Goal: Task Accomplishment & Management: Complete application form

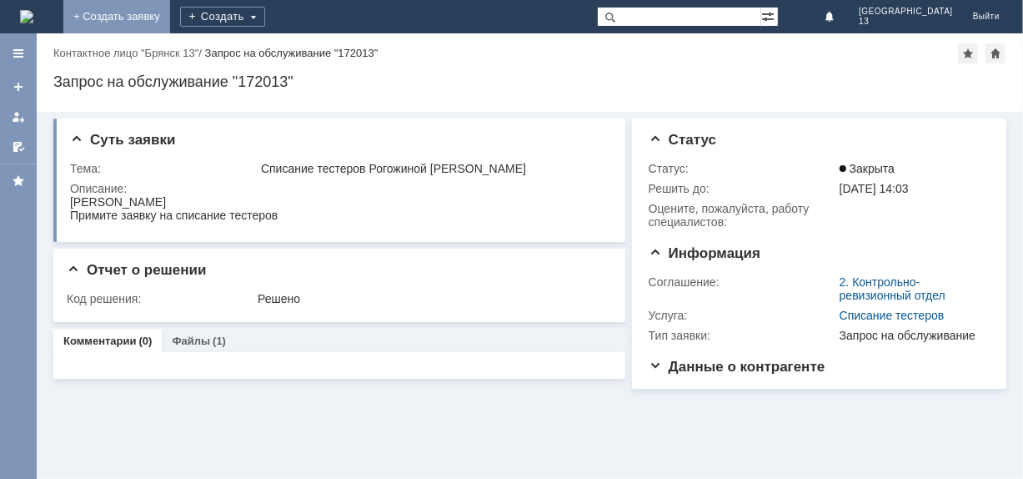
click at [170, 14] on link "+ Создать заявку" at bounding box center [116, 16] width 107 height 33
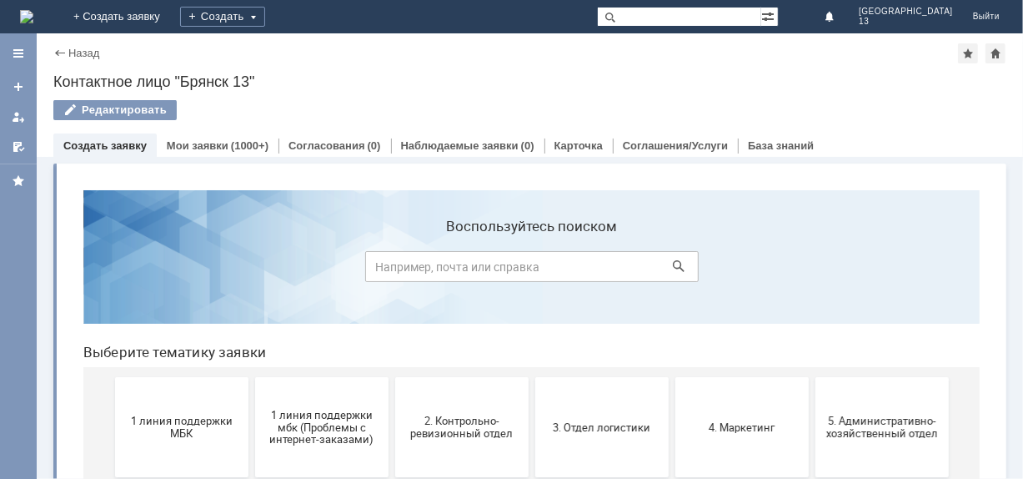
click at [160, 418] on span "1 линия поддержки МБК" at bounding box center [180, 425] width 123 height 25
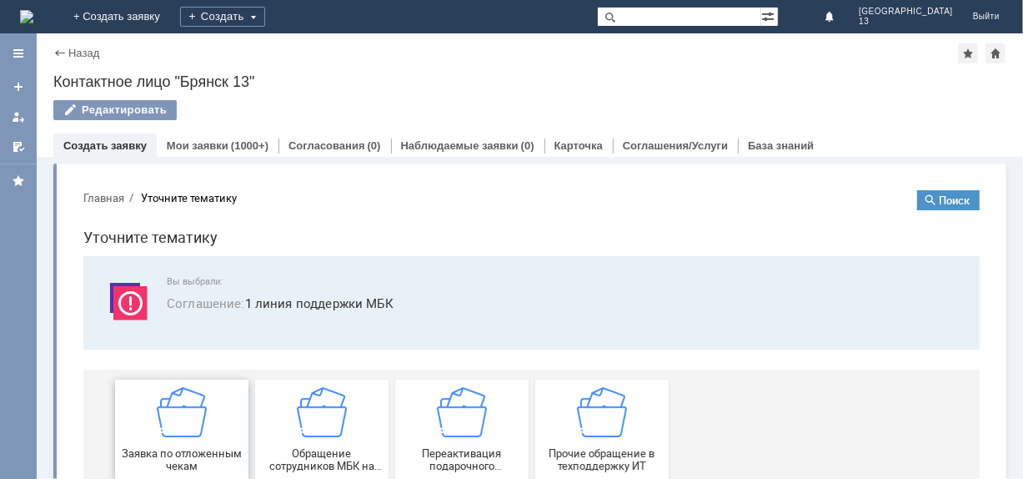
click at [161, 416] on img at bounding box center [181, 411] width 50 height 50
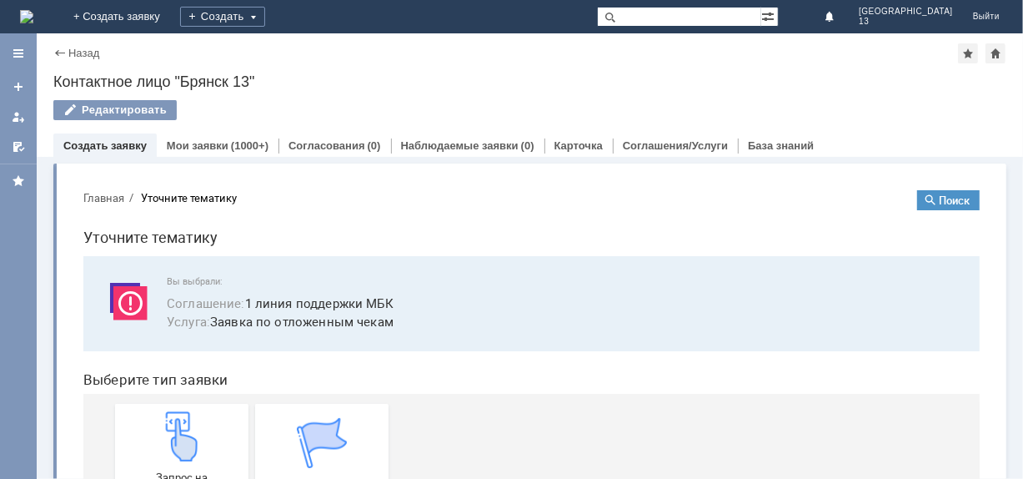
click at [161, 416] on img at bounding box center [181, 435] width 50 height 50
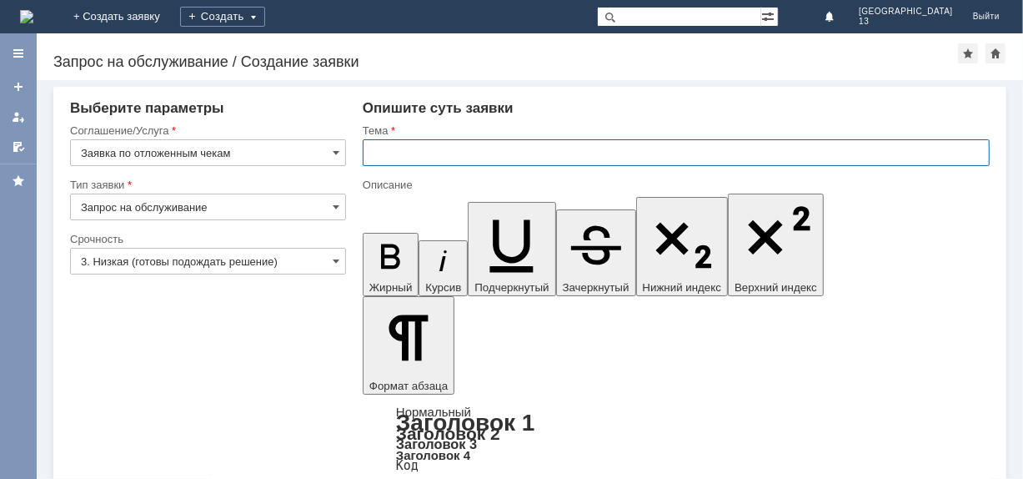
click at [383, 158] on input "text" at bounding box center [676, 152] width 627 height 27
type input "отложенные чеки"
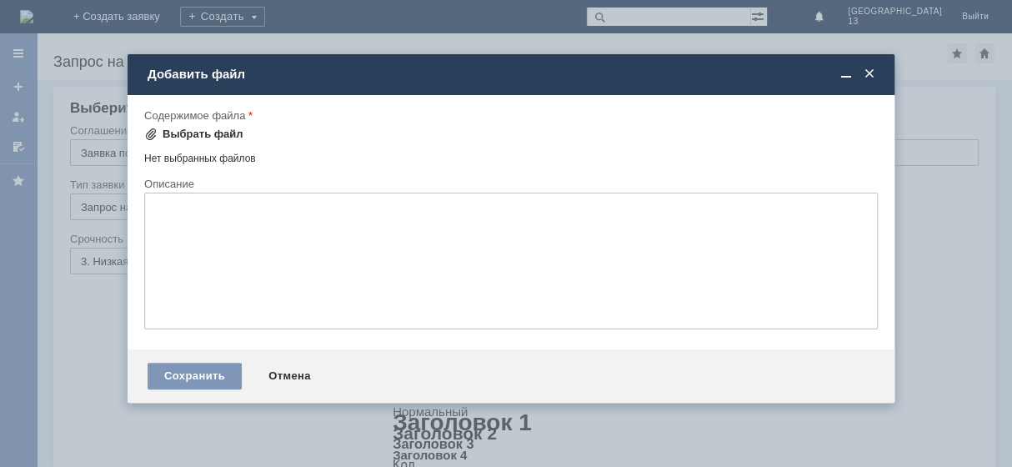
click at [194, 133] on div "Выбрать файл" at bounding box center [203, 134] width 81 height 13
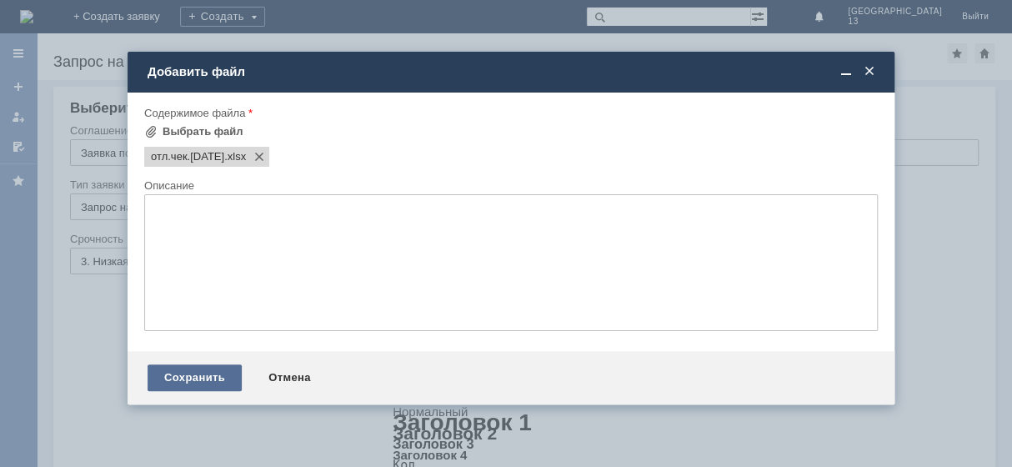
click at [230, 391] on div "Сохранить" at bounding box center [195, 377] width 94 height 27
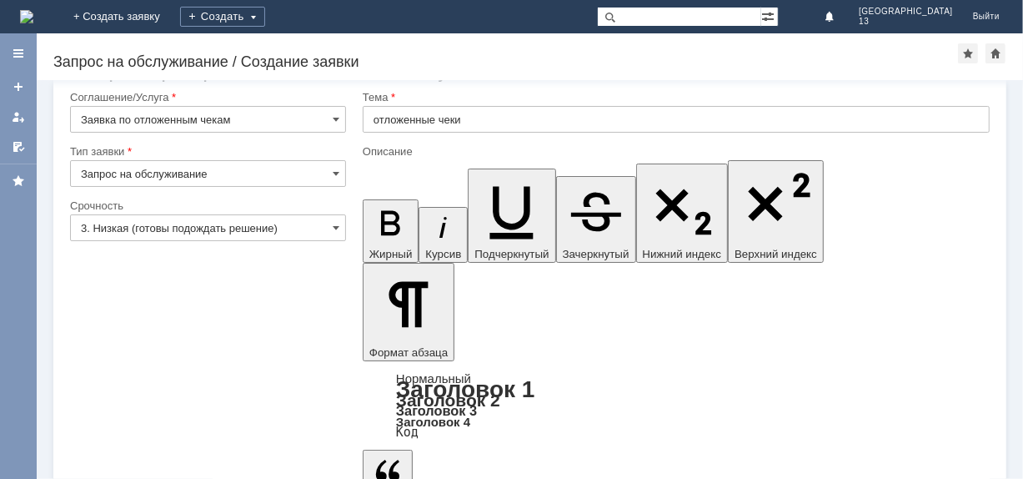
scroll to position [50, 0]
